Goal: Find specific page/section: Find specific page/section

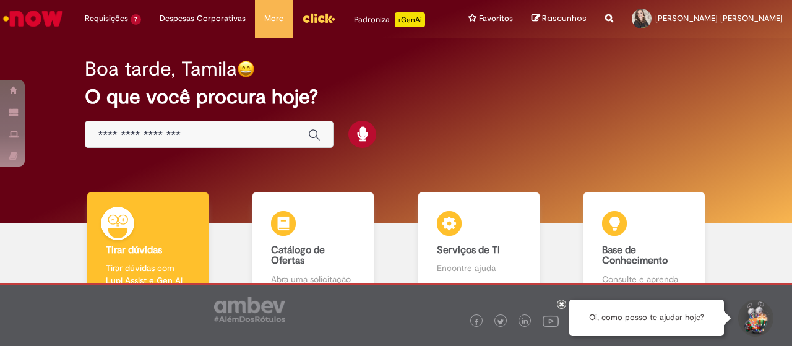
click at [47, 22] on img "Ir para a Homepage" at bounding box center [33, 18] width 64 height 25
click at [25, 17] on img "Ir para a Homepage" at bounding box center [33, 18] width 64 height 25
click at [350, 77] on div "Boa tarde, Tamila" at bounding box center [396, 69] width 622 height 22
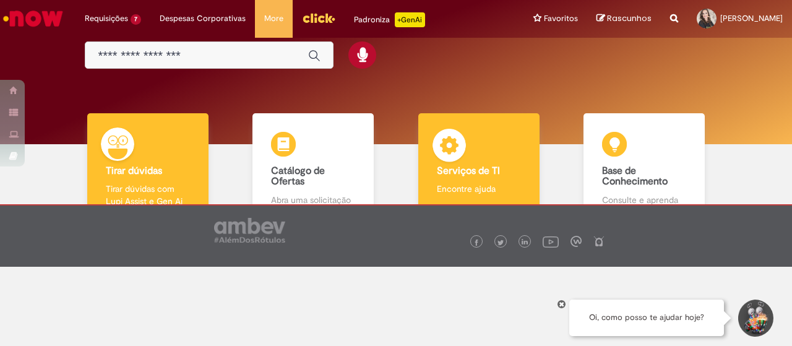
click at [453, 160] on img at bounding box center [449, 147] width 37 height 37
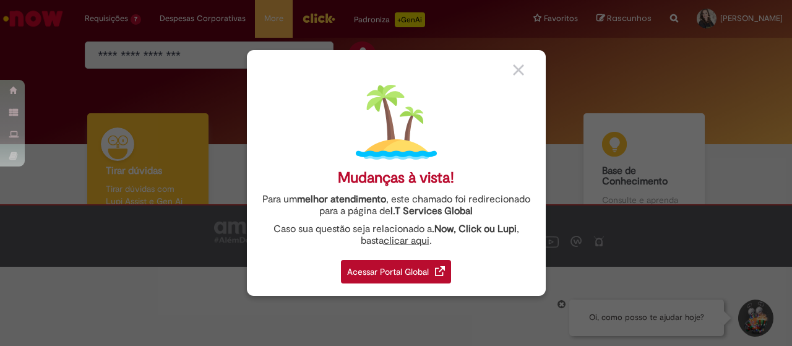
click at [406, 275] on div "Acessar Portal Global" at bounding box center [396, 272] width 110 height 24
